Goal: Task Accomplishment & Management: Use online tool/utility

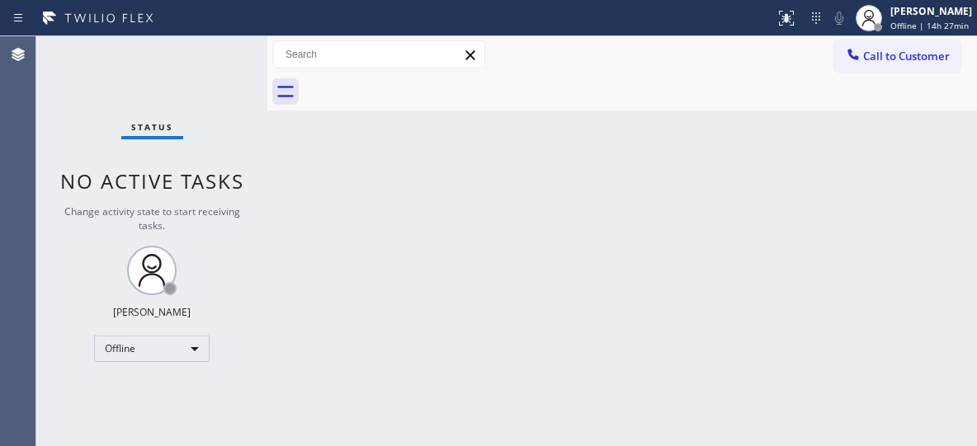
click at [857, 197] on div "Back to Dashboard Change Sender ID Customers Technicians Select a contact Outbo…" at bounding box center [621, 241] width 709 height 410
click at [191, 346] on div "Offline" at bounding box center [151, 349] width 115 height 26
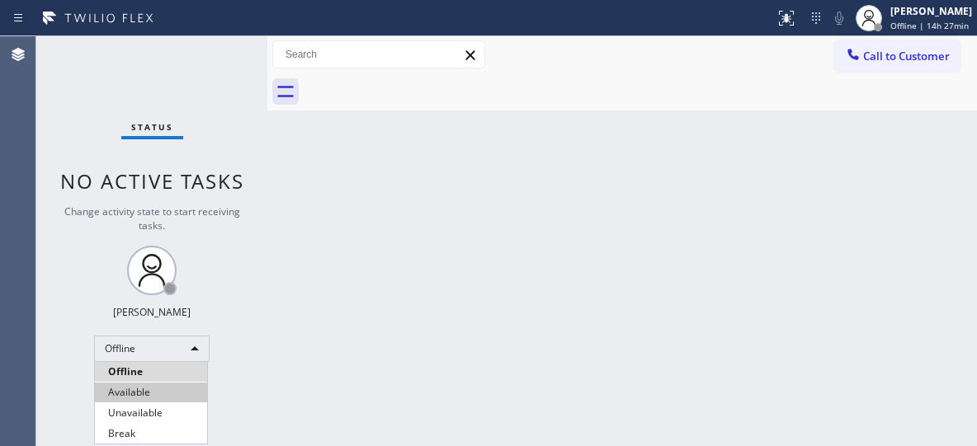
click at [162, 401] on li "Available" at bounding box center [151, 393] width 112 height 20
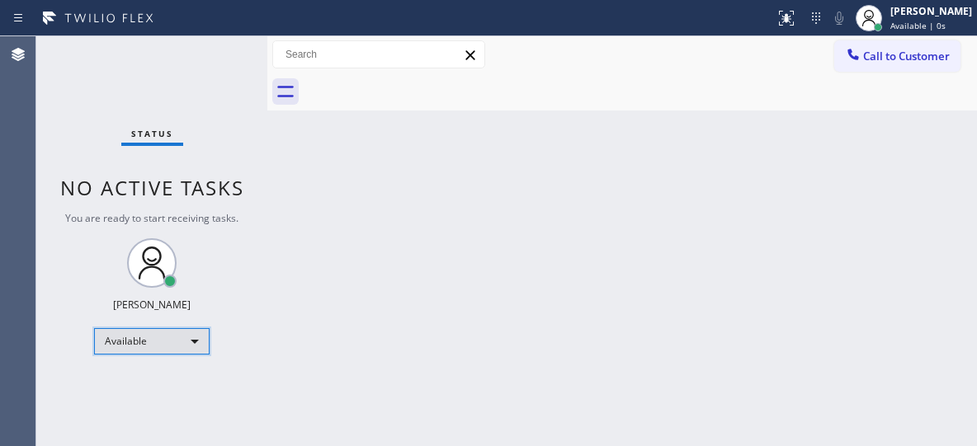
click at [200, 350] on div "Available" at bounding box center [151, 341] width 115 height 26
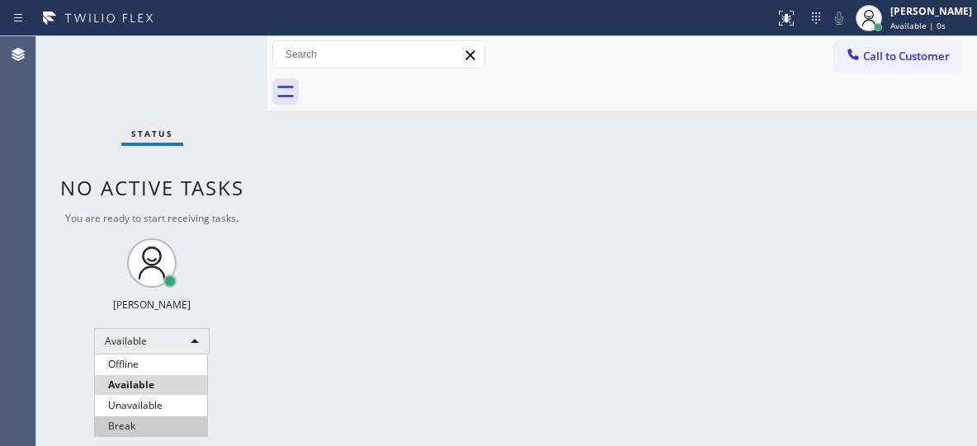
click at [157, 402] on li "Unavailable" at bounding box center [151, 406] width 112 height 20
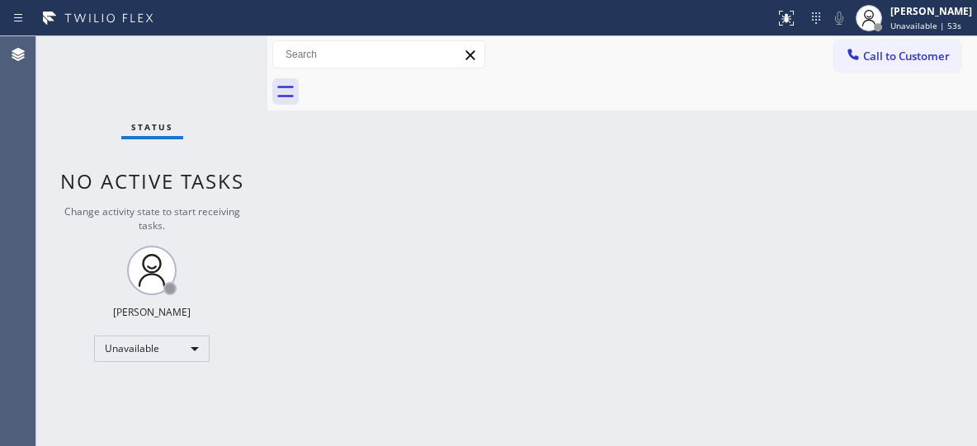
click at [586, 235] on div "Back to Dashboard Change Sender ID Customers Technicians Select a contact Outbo…" at bounding box center [621, 241] width 709 height 410
